Goal: Task Accomplishment & Management: Use online tool/utility

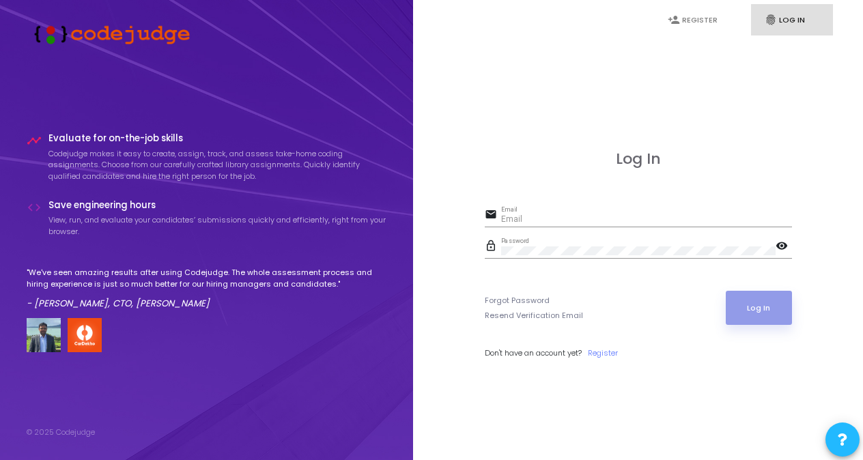
type input "[PERSON_NAME][EMAIL_ADDRESS][DOMAIN_NAME]"
click at [758, 304] on button "Log In" at bounding box center [759, 308] width 66 height 34
type input "[PERSON_NAME][EMAIL_ADDRESS][DOMAIN_NAME]"
click at [780, 246] on mat-icon "visibility" at bounding box center [783, 247] width 16 height 16
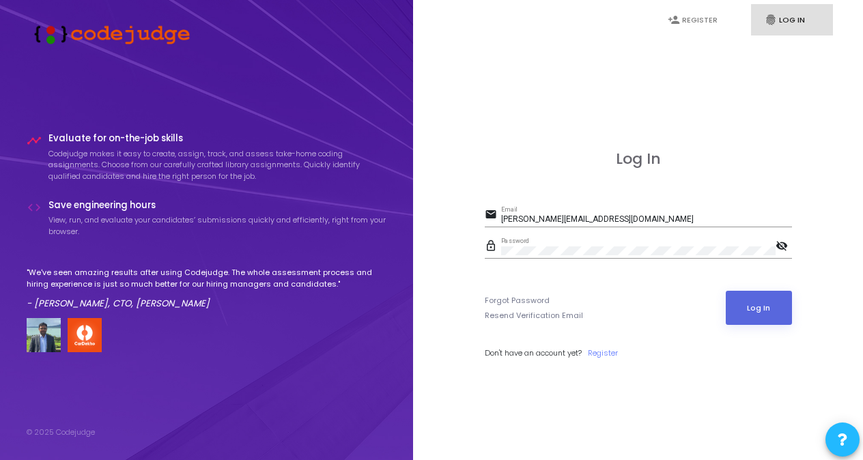
click at [780, 246] on mat-icon "visibility_off" at bounding box center [783, 247] width 16 height 16
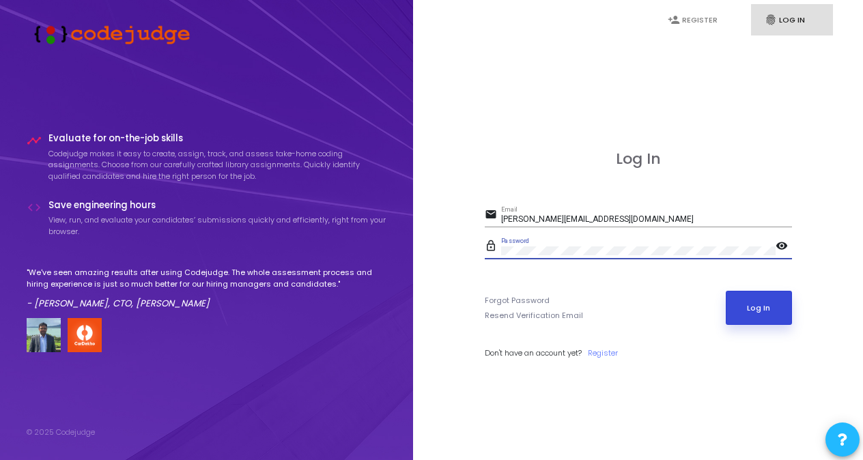
click at [752, 303] on button "Log In" at bounding box center [759, 308] width 66 height 34
click at [766, 306] on button "Log In" at bounding box center [759, 308] width 66 height 34
click at [745, 296] on button "Log In" at bounding box center [759, 308] width 66 height 34
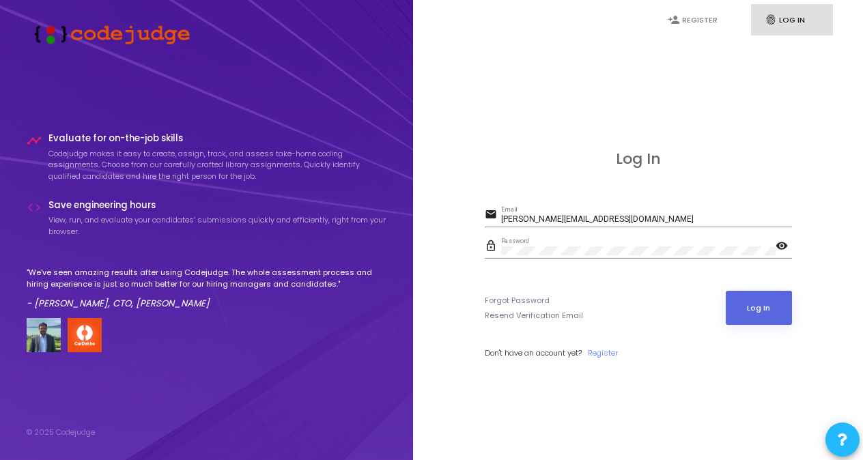
click at [706, 81] on div "Log In email [PERSON_NAME][EMAIL_ADDRESS][DOMAIN_NAME] Email lock_outline Passw…" at bounding box center [638, 270] width 420 height 460
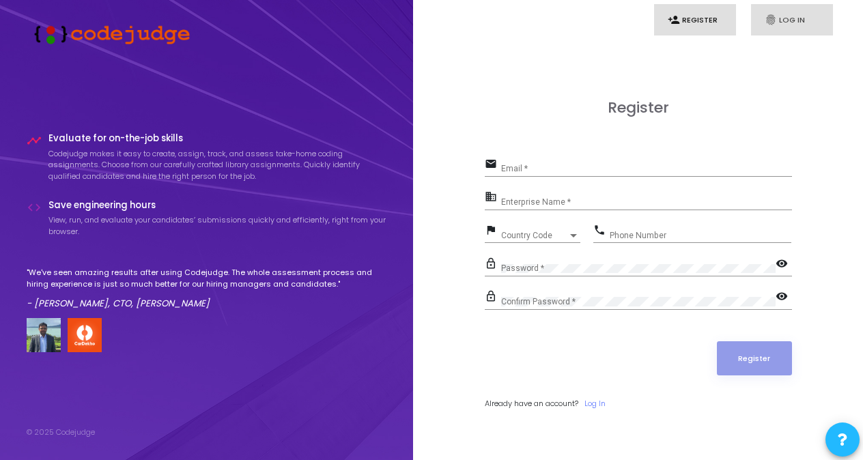
click at [801, 25] on link "fingerprint Log In" at bounding box center [792, 20] width 82 height 32
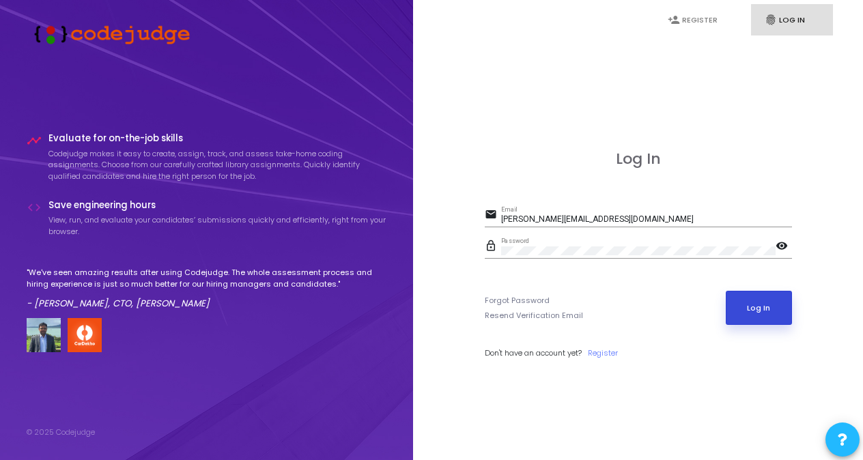
click at [760, 304] on button "Log In" at bounding box center [759, 308] width 66 height 34
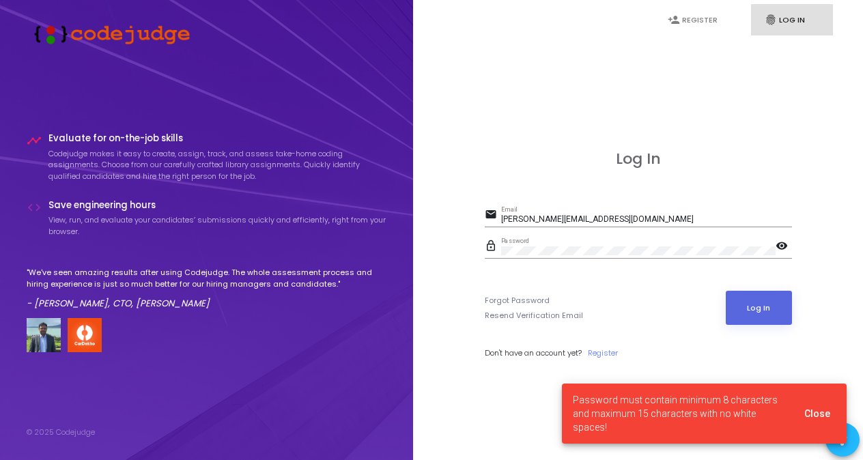
click at [695, 360] on div "Log In email [PERSON_NAME][EMAIL_ADDRESS][DOMAIN_NAME] Email lock_outline Passw…" at bounding box center [638, 269] width 307 height 239
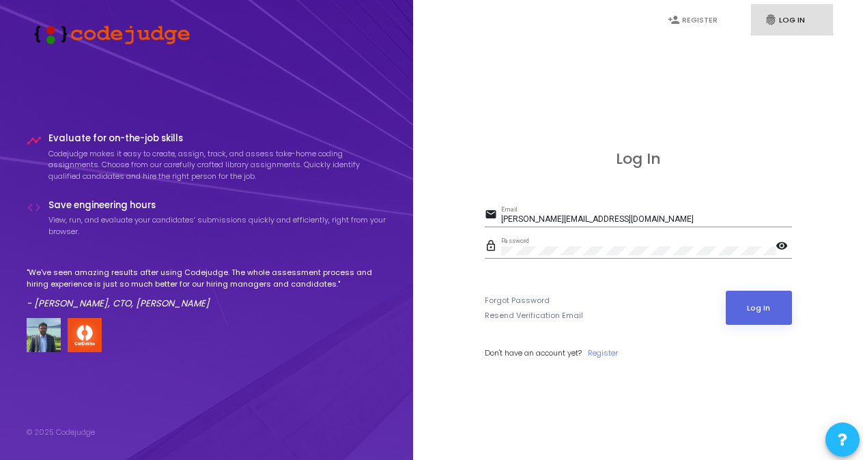
click at [781, 251] on mat-icon "visibility" at bounding box center [783, 247] width 16 height 16
click at [784, 246] on mat-icon "visibility_off" at bounding box center [783, 247] width 16 height 16
click at [778, 244] on mat-icon "visibility" at bounding box center [783, 247] width 16 height 16
click at [726, 291] on button "Log In" at bounding box center [759, 308] width 66 height 34
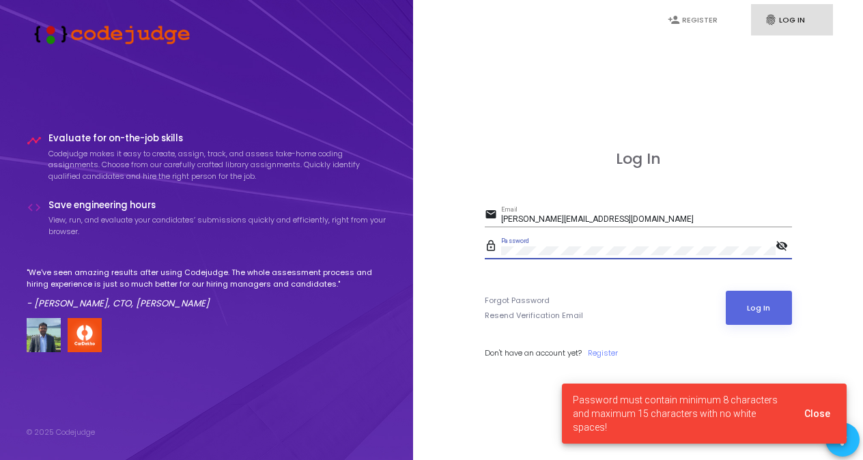
click at [774, 243] on div "Password" at bounding box center [638, 248] width 274 height 21
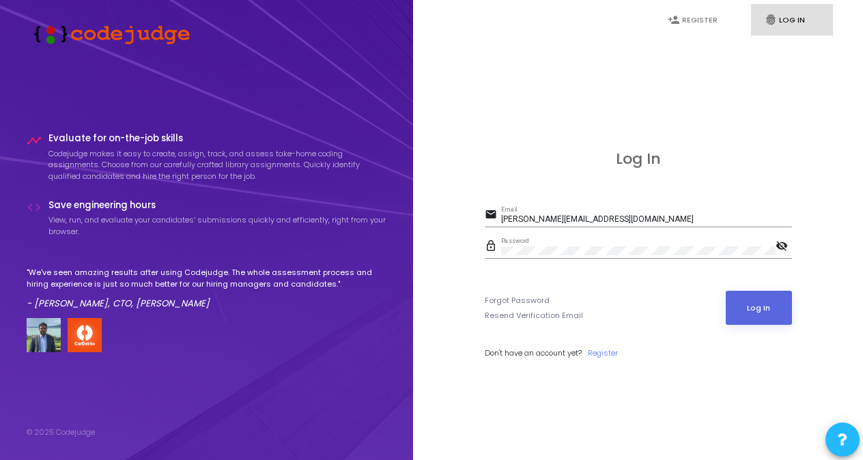
click at [783, 240] on mat-icon "visibility_off" at bounding box center [783, 247] width 16 height 16
click at [672, 401] on div "Log In email akshata.h@crestron.com Email lock_outline Password visibility Forg…" at bounding box center [638, 270] width 420 height 460
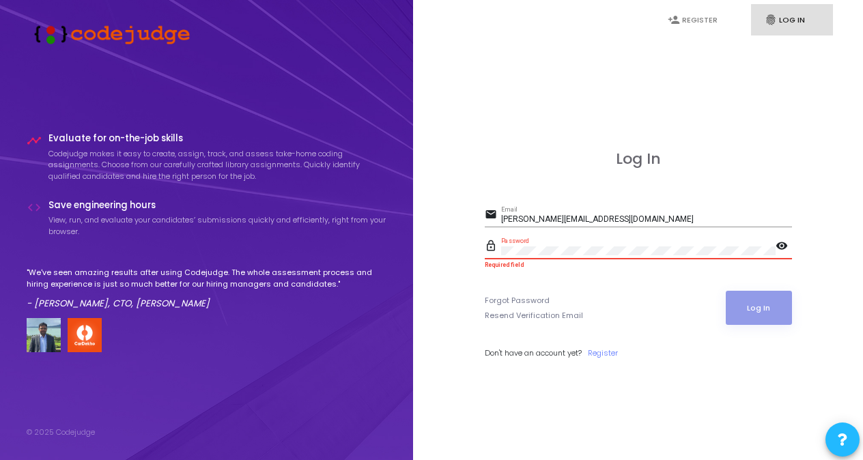
click at [598, 218] on input "[PERSON_NAME][EMAIL_ADDRESS][DOMAIN_NAME]" at bounding box center [646, 220] width 291 height 10
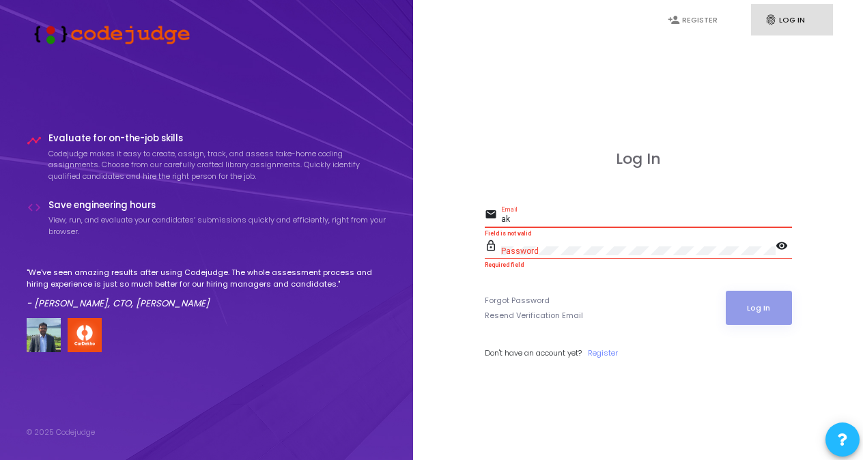
type input "a"
click at [471, 356] on div "Log In email Email Required field lock_outline Password visibility Required fie…" at bounding box center [638, 270] width 420 height 460
click at [518, 216] on input "Email" at bounding box center [646, 220] width 291 height 10
drag, startPoint x: 516, startPoint y: 218, endPoint x: 507, endPoint y: 220, distance: 9.0
click at [516, 218] on input "Email" at bounding box center [646, 220] width 291 height 10
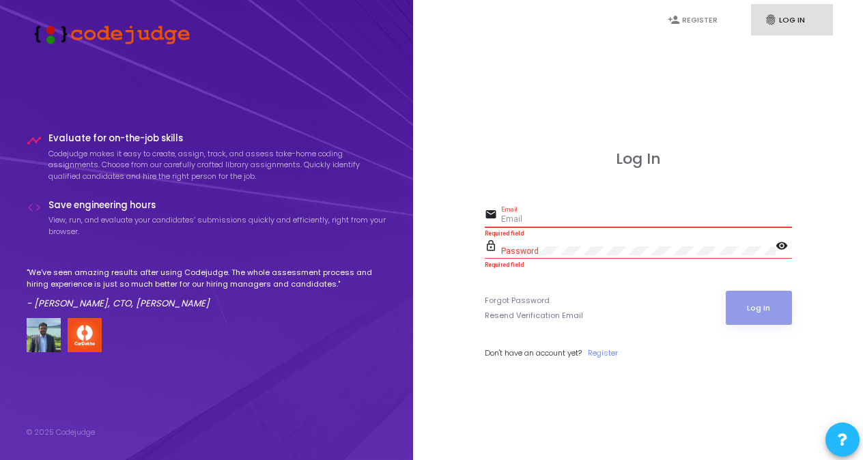
paste input "shilpa.gowda@crestron.com"
type input "shilpa.gowda@crestron.com"
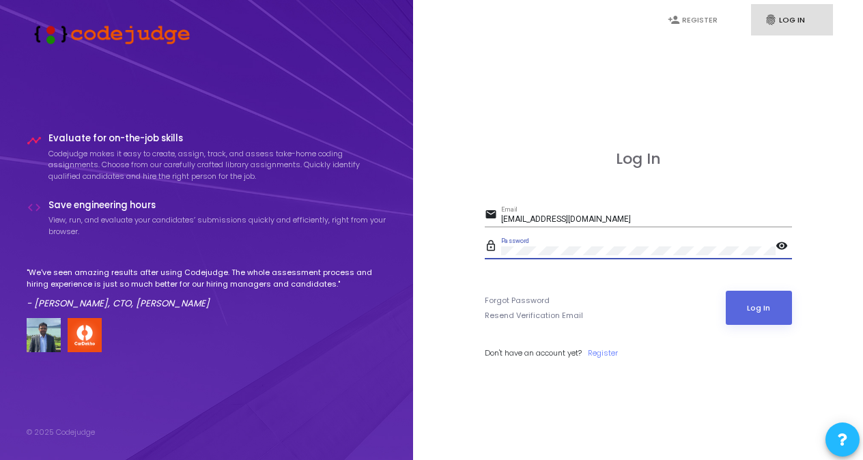
click at [784, 242] on mat-icon "visibility" at bounding box center [783, 247] width 16 height 16
click at [784, 242] on mat-icon "visibility_off" at bounding box center [783, 247] width 16 height 16
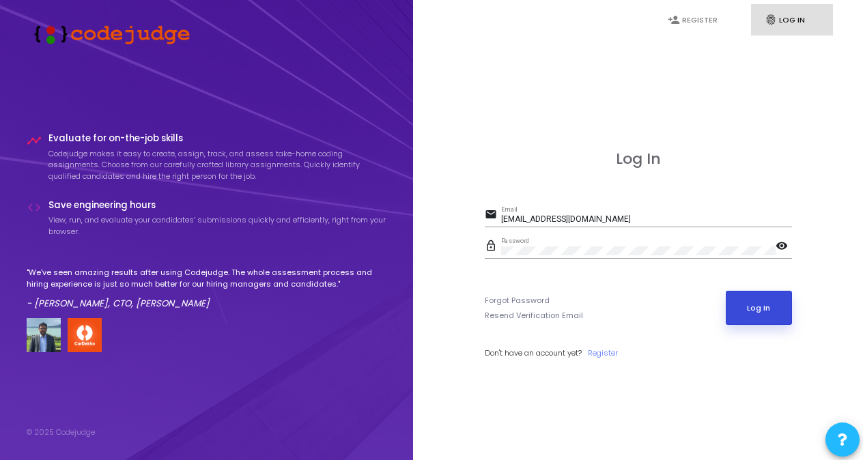
click at [760, 303] on button "Log In" at bounding box center [759, 308] width 66 height 34
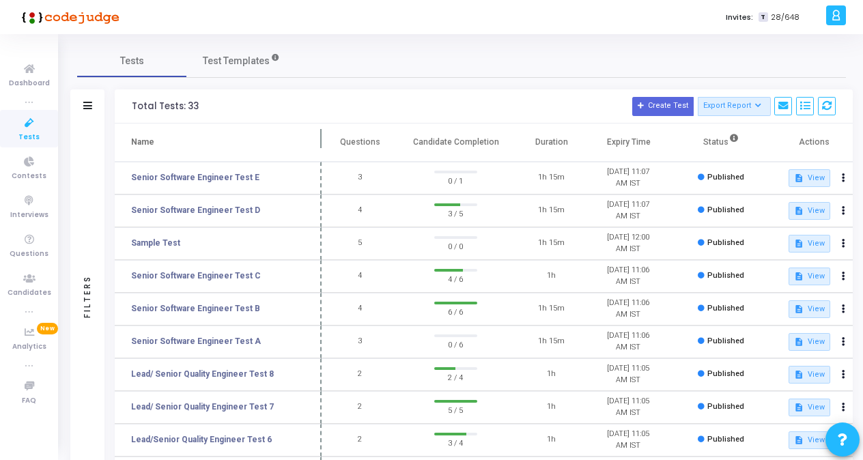
drag, startPoint x: 262, startPoint y: 137, endPoint x: 323, endPoint y: 135, distance: 60.8
click at [321, 135] on span at bounding box center [322, 143] width 14 height 38
click at [177, 277] on link "Senior Software Engineer Test C" at bounding box center [196, 276] width 130 height 12
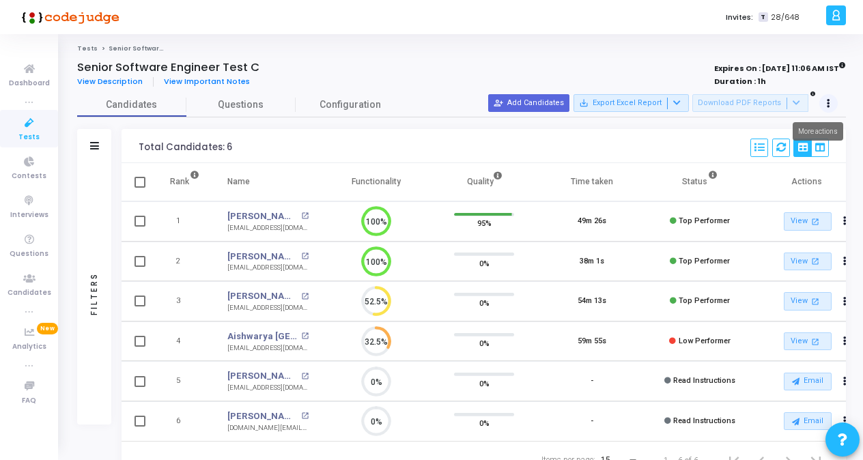
click at [829, 97] on button at bounding box center [828, 103] width 19 height 19
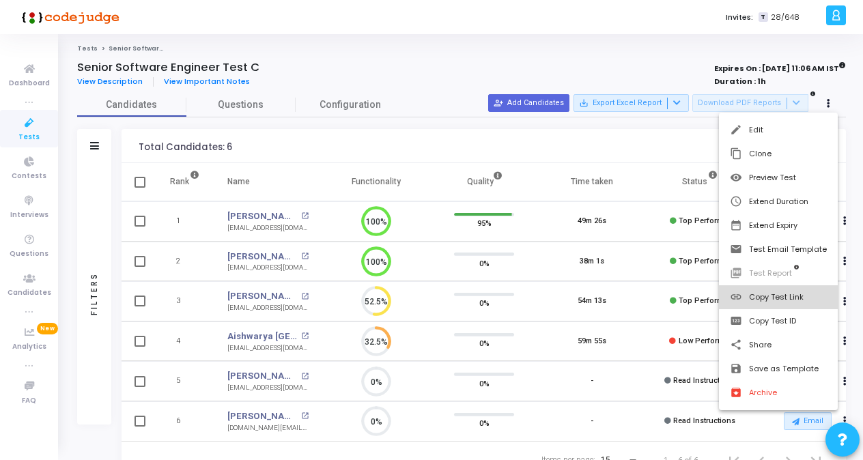
click at [780, 293] on button "link Copy Test Link" at bounding box center [778, 297] width 119 height 24
